Goal: Information Seeking & Learning: Learn about a topic

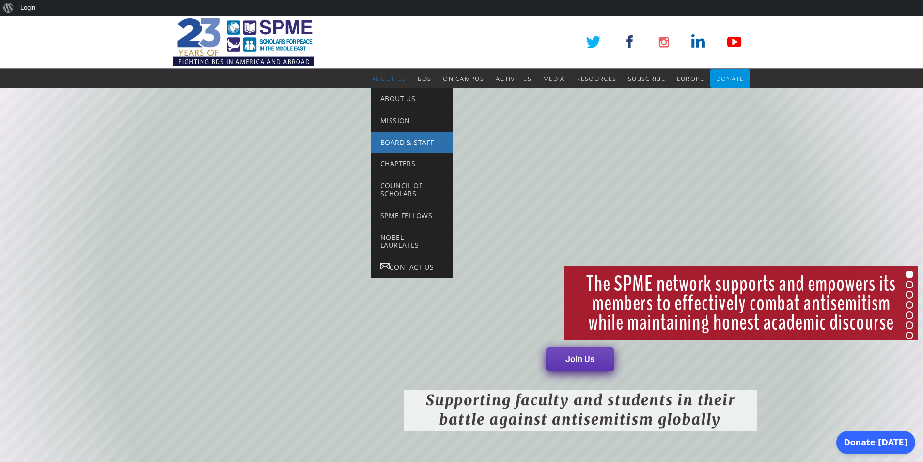
click at [392, 142] on span "Board & Staff" at bounding box center [407, 142] width 53 height 9
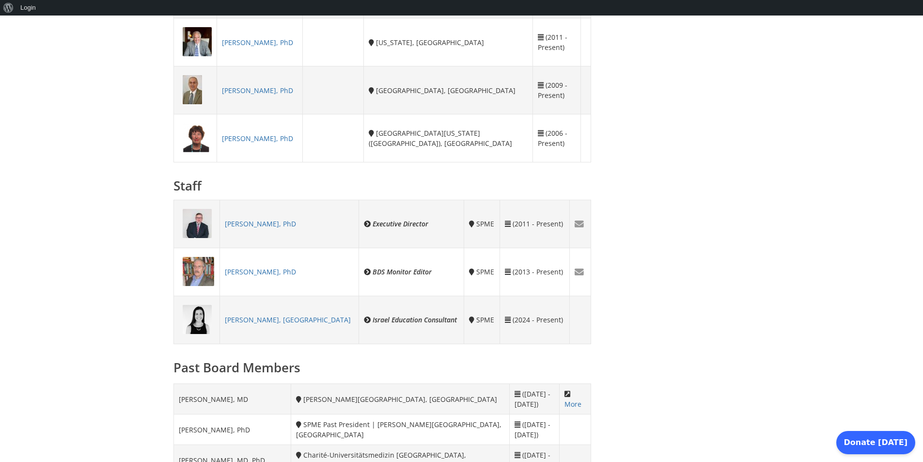
scroll to position [698, 0]
click at [290, 222] on link "Asaf Romirowsky, PhD" at bounding box center [260, 223] width 71 height 9
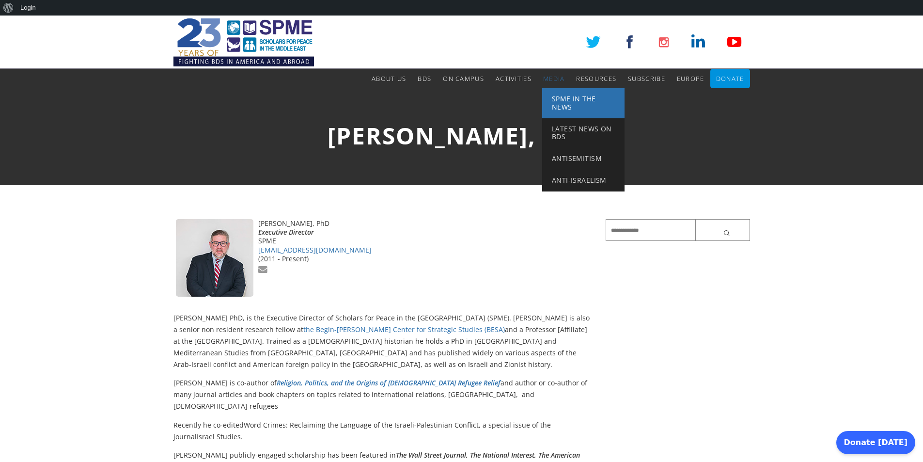
click at [566, 103] on span "SPME in the News" at bounding box center [574, 102] width 44 height 17
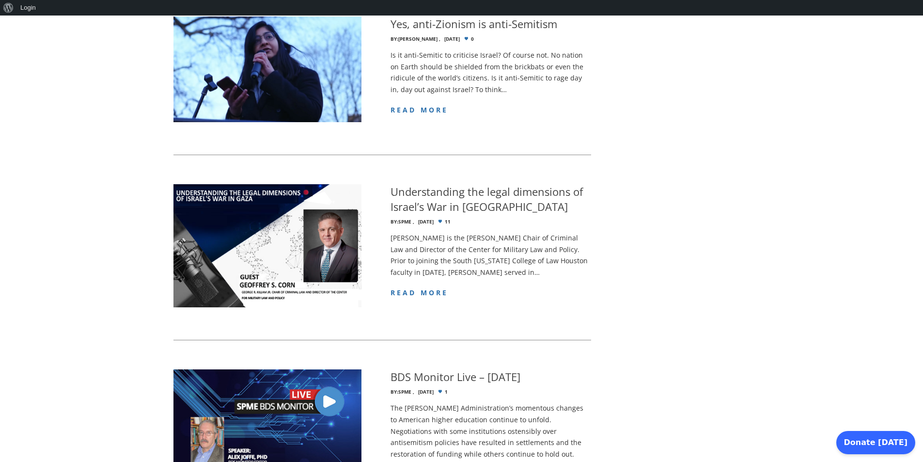
scroll to position [582, 0]
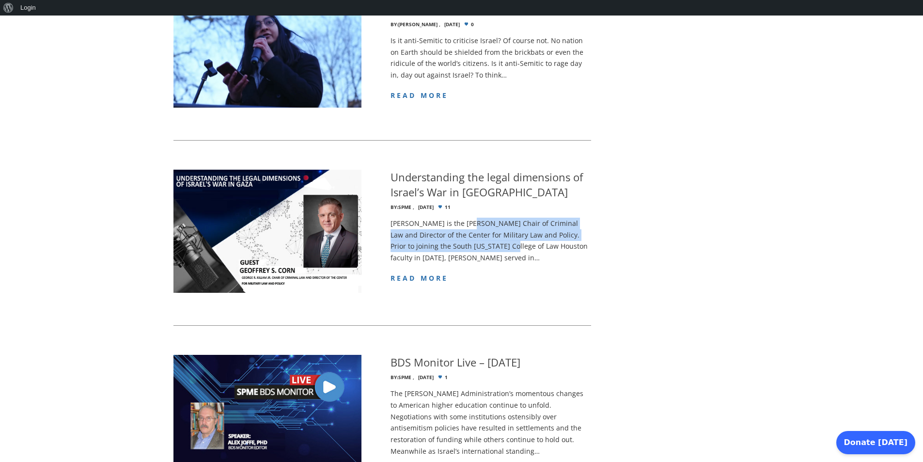
drag, startPoint x: 464, startPoint y: 236, endPoint x: 464, endPoint y: 213, distance: 22.8
click at [464, 218] on p "[PERSON_NAME] is the [PERSON_NAME] Chair of Criminal Law and Director of the Ce…" at bounding box center [491, 241] width 201 height 46
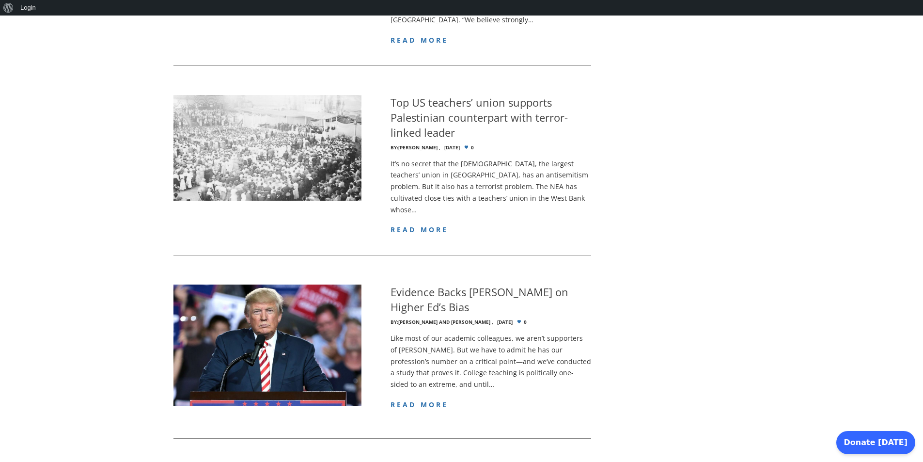
scroll to position [1600, 0]
